Goal: Navigation & Orientation: Find specific page/section

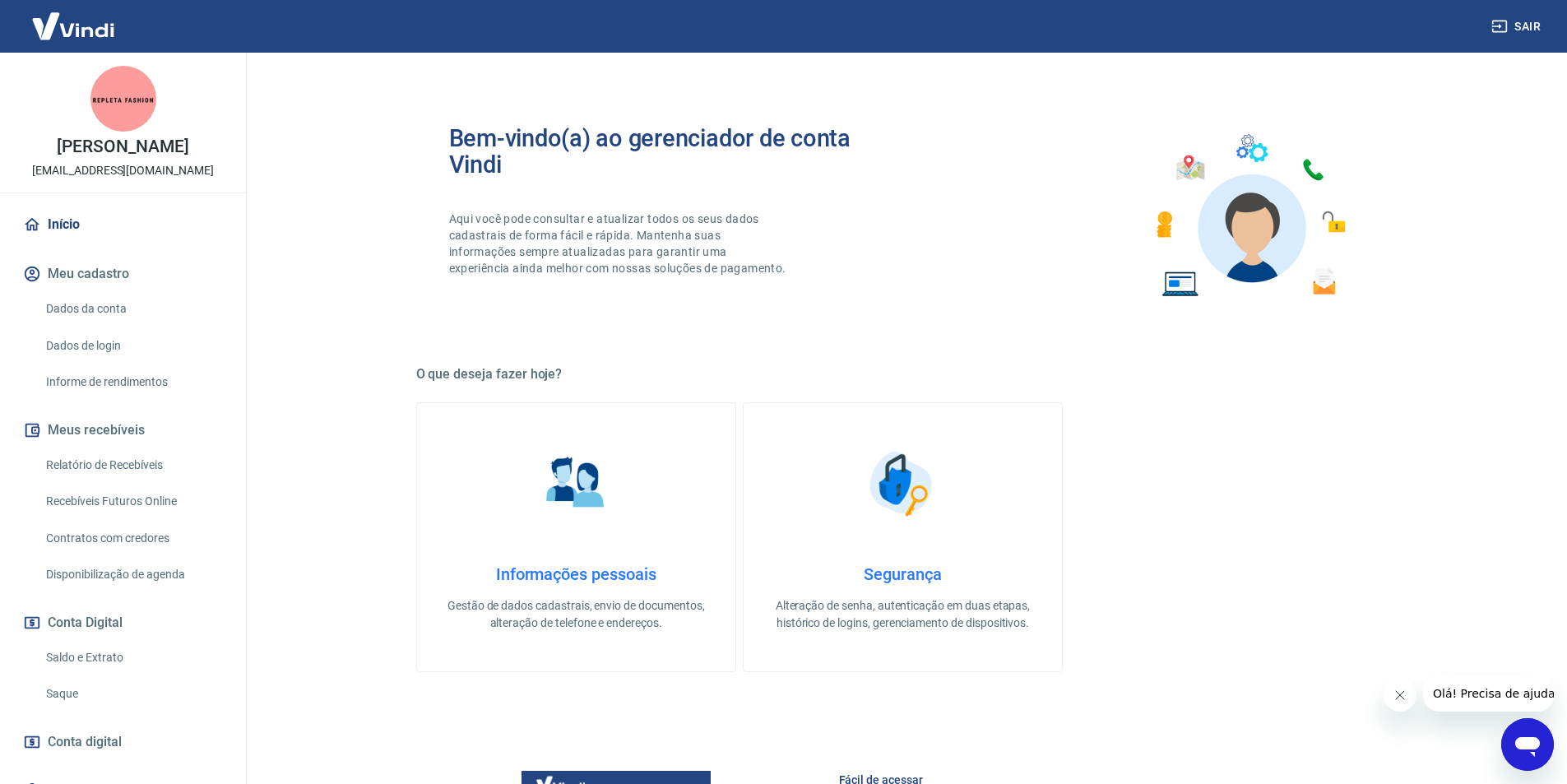
click at [56, 220] on link "Início" at bounding box center [123, 225] width 207 height 36
click at [79, 220] on link "Início" at bounding box center [123, 225] width 207 height 36
click at [60, 226] on link "Início" at bounding box center [123, 225] width 207 height 36
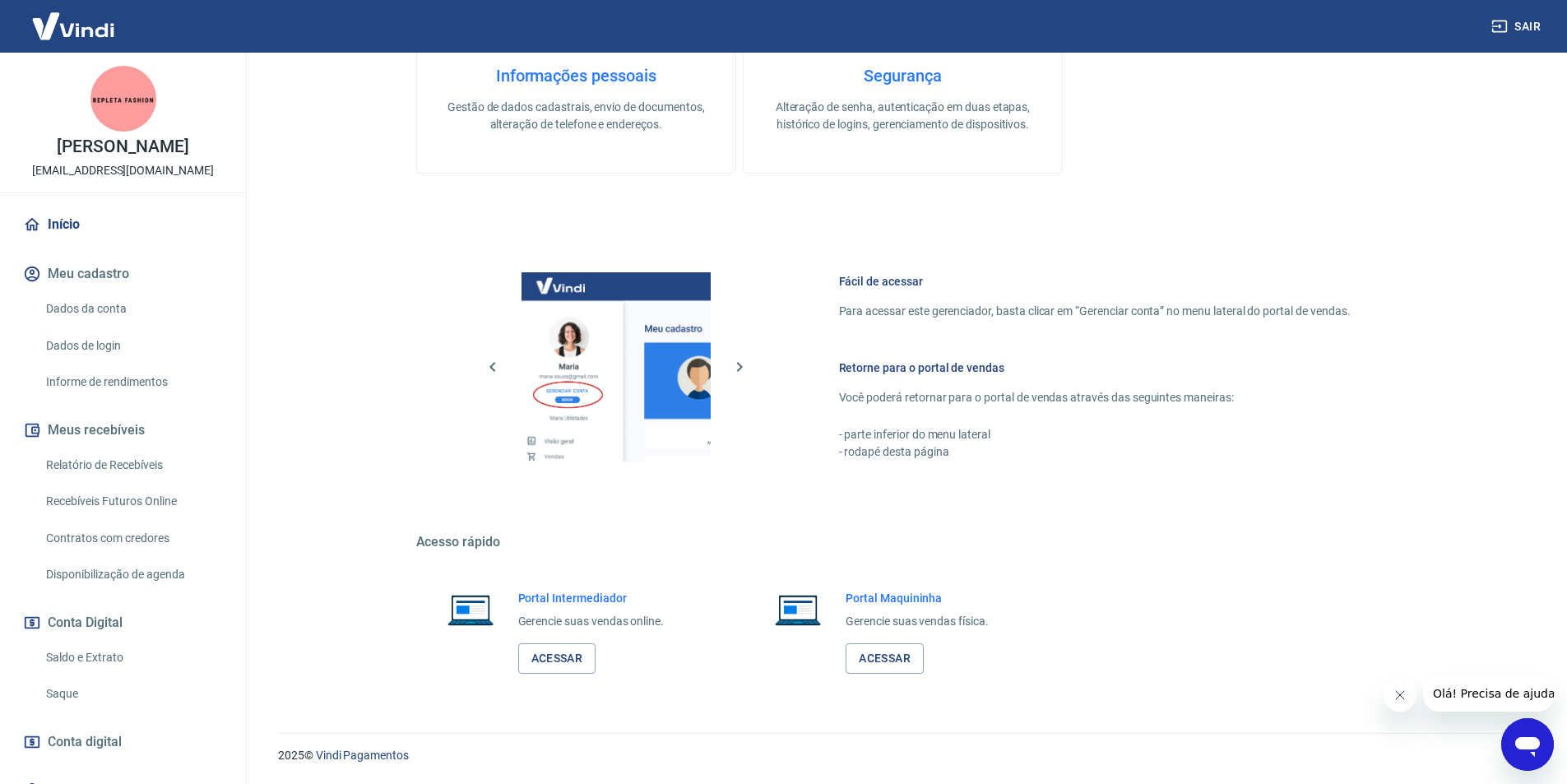
scroll to position [416, 0]
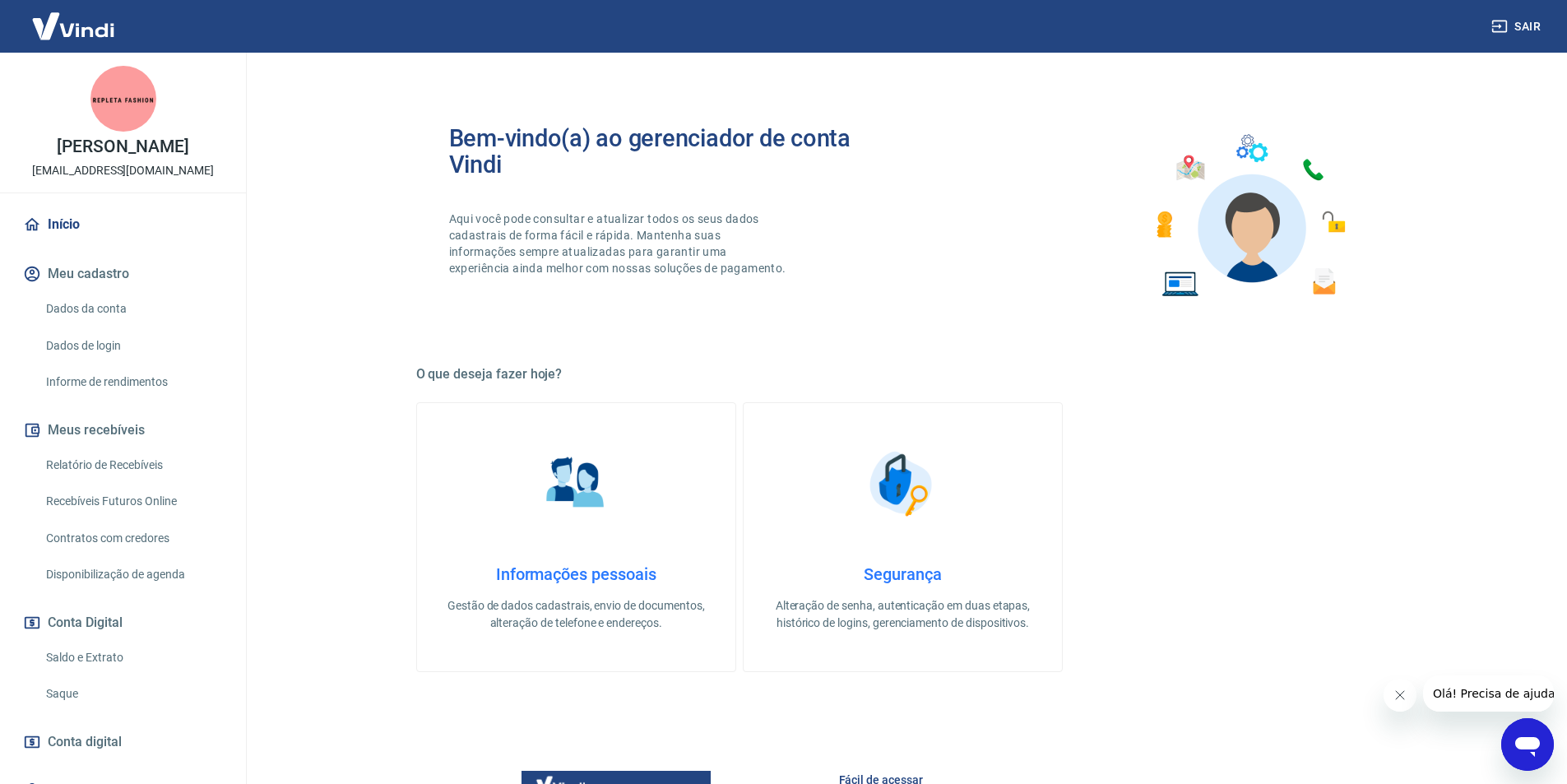
click at [78, 222] on link "Início" at bounding box center [123, 225] width 207 height 36
